Goal: Task Accomplishment & Management: Use online tool/utility

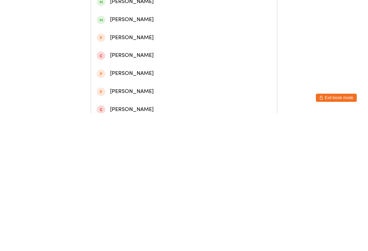
type input "[PERSON_NAME]"
click at [148, 54] on div "[PERSON_NAME]" at bounding box center [184, 49] width 174 height 9
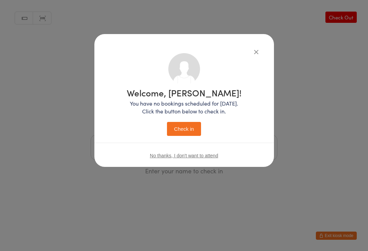
click at [183, 129] on button "Check in" at bounding box center [184, 129] width 34 height 14
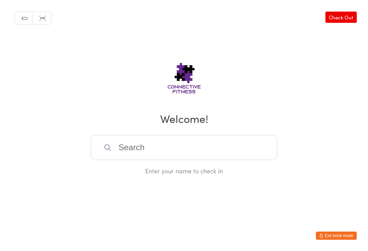
click at [343, 20] on link "Check Out" at bounding box center [340, 17] width 31 height 11
click at [177, 152] on input "search" at bounding box center [184, 147] width 187 height 25
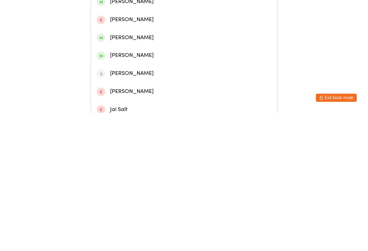
type input "Jayle"
click at [146, 41] on div "[PERSON_NAME]" at bounding box center [184, 31] width 186 height 18
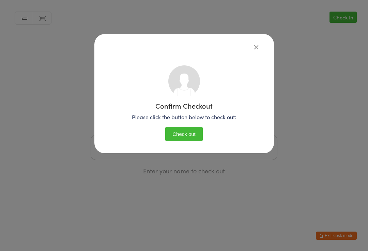
click at [178, 137] on button "Check out" at bounding box center [183, 134] width 37 height 14
